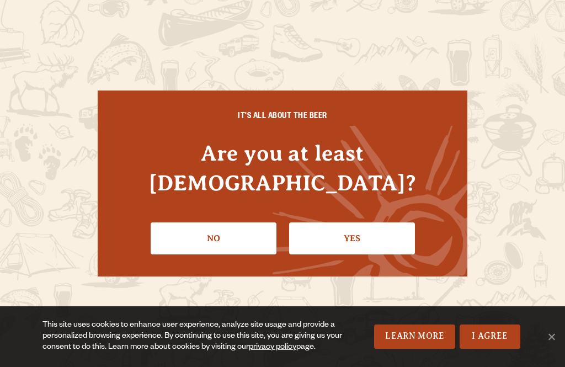
click at [330, 235] on link "Yes" at bounding box center [352, 238] width 126 height 32
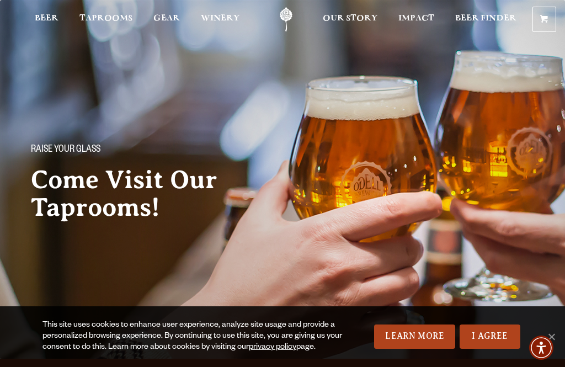
click at [500, 253] on div "Raise your glass Come Visit Our Taprooms!" at bounding box center [282, 137] width 565 height 274
click at [486, 337] on link "I Agree" at bounding box center [490, 337] width 61 height 24
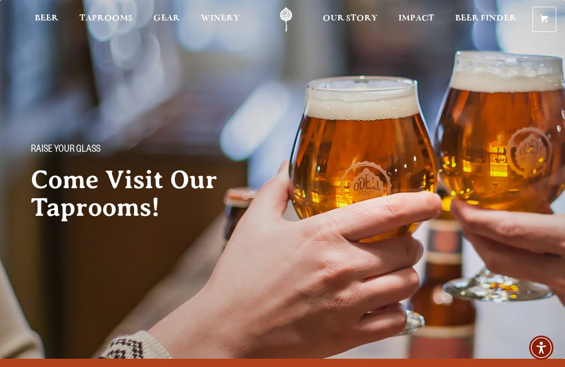
click at [110, 365] on span "Fort [PERSON_NAME] Brewery" at bounding box center [187, 373] width 154 height 16
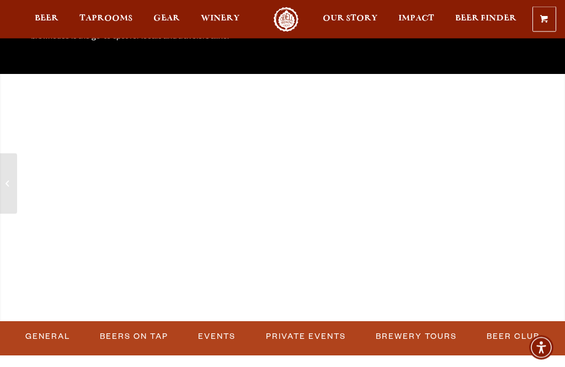
scroll to position [246, 0]
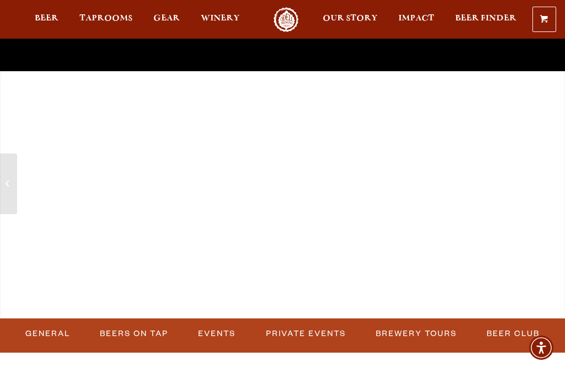
click at [209, 334] on link "Events" at bounding box center [217, 333] width 46 height 25
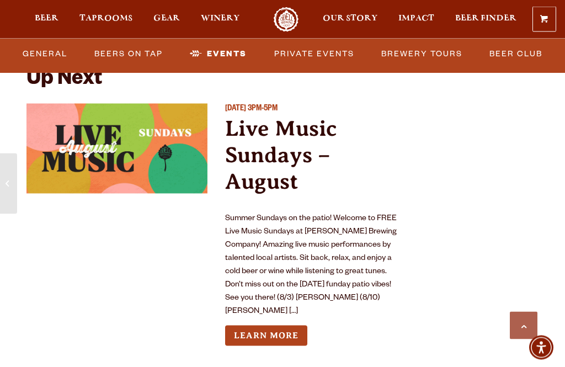
scroll to position [2672, 0]
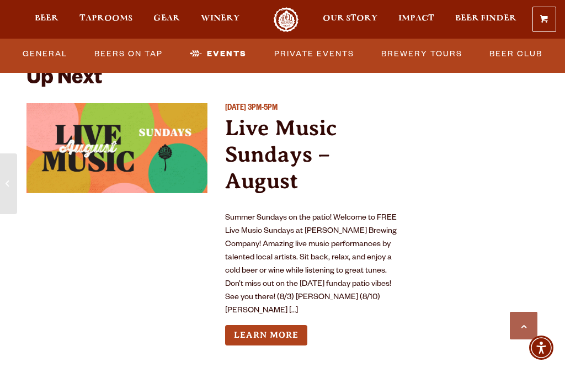
click at [293, 325] on link "Learn More" at bounding box center [266, 335] width 82 height 20
